Goal: Find specific page/section: Find specific page/section

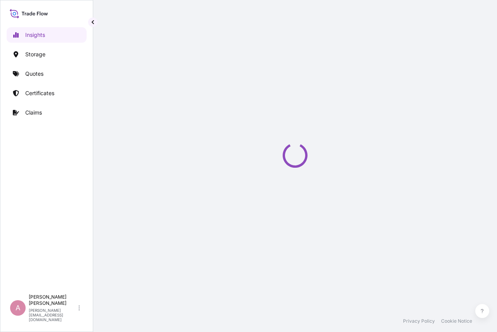
select select "2025"
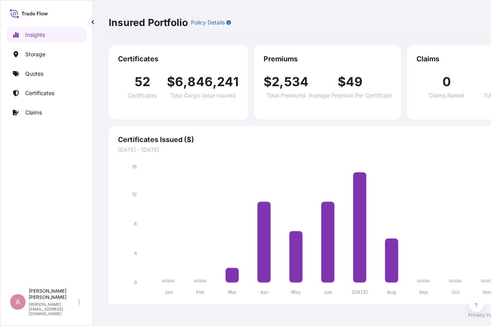
click at [25, 8] on icon at bounding box center [29, 13] width 38 height 11
click at [24, 14] on icon at bounding box center [29, 13] width 38 height 11
click at [28, 93] on p "Certificates" at bounding box center [39, 93] width 29 height 8
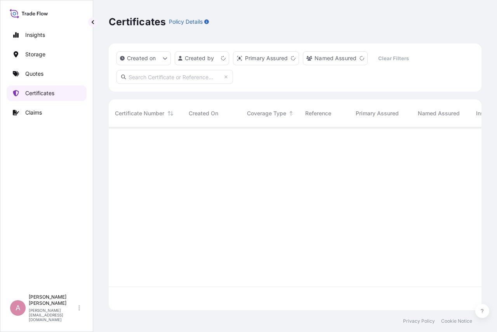
scroll to position [181, 367]
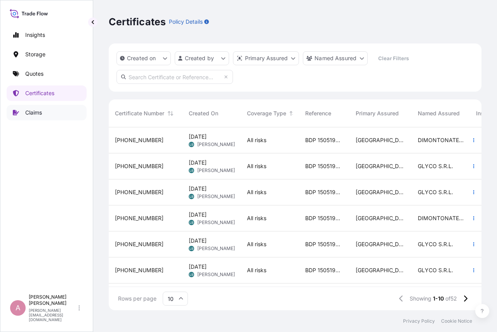
click at [40, 112] on p "Claims" at bounding box center [33, 113] width 17 height 8
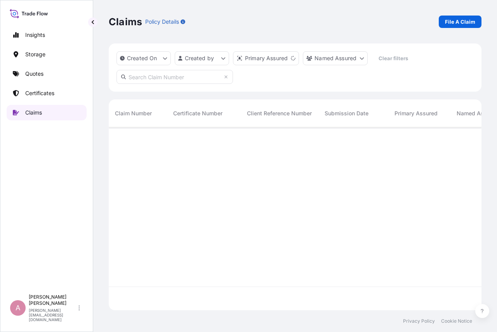
scroll to position [181, 367]
click at [40, 92] on p "Certificates" at bounding box center [39, 93] width 29 height 8
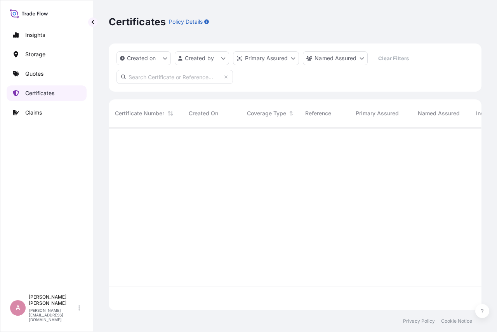
scroll to position [181, 367]
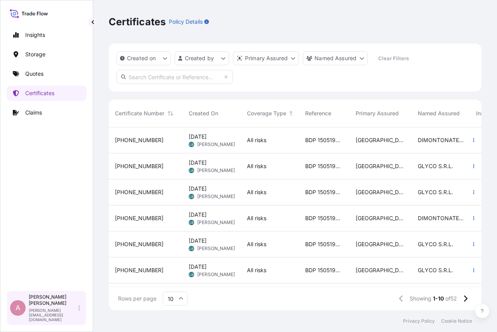
click at [80, 310] on icon at bounding box center [79, 307] width 2 height 5
